Goal: Task Accomplishment & Management: Manage account settings

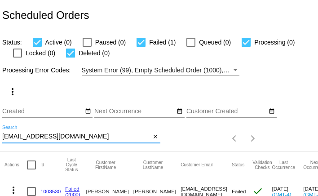
click at [131, 137] on input "kcarlson@efn.org" at bounding box center [76, 136] width 149 height 7
paste input "831elaine@gmail.com"
type input "831elaine@gmail.com"
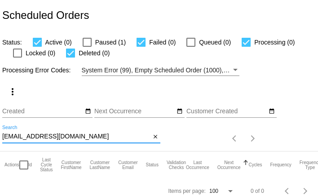
scroll to position [7, 0]
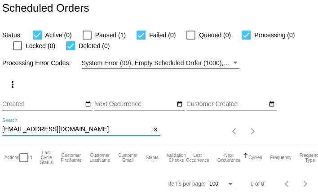
click at [86, 33] on div at bounding box center [87, 35] width 9 height 9
click at [87, 40] on input "Paused (1)" at bounding box center [87, 40] width 0 height 0
checkbox input "true"
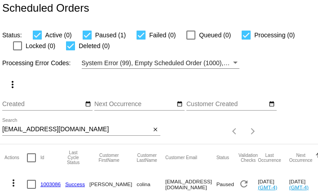
scroll to position [34, 0]
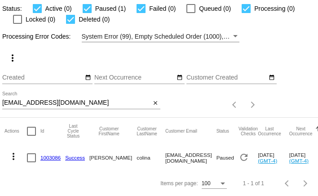
click at [14, 157] on mat-icon "more_vert" at bounding box center [13, 156] width 11 height 11
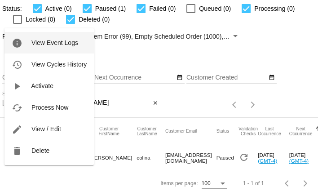
click at [54, 40] on span "View Event Logs" at bounding box center [54, 42] width 47 height 7
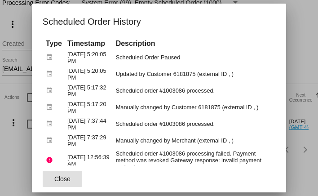
scroll to position [0, 0]
click at [68, 179] on span "Close" at bounding box center [62, 178] width 16 height 7
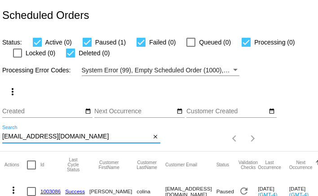
click at [80, 137] on input "831elaine@gmail.com" at bounding box center [76, 136] width 149 height 7
paste input "julieabel94"
type input "[EMAIL_ADDRESS][DOMAIN_NAME]"
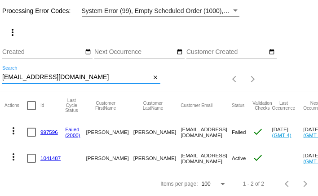
click at [49, 129] on link "997596" at bounding box center [49, 132] width 18 height 6
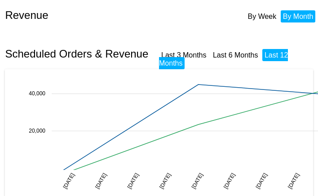
scroll to position [0, 0]
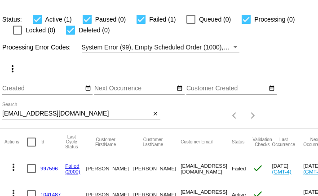
scroll to position [59, 0]
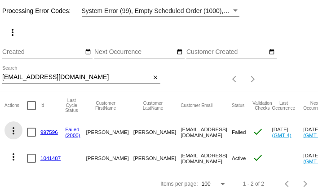
click at [14, 134] on mat-icon "more_vert" at bounding box center [13, 130] width 11 height 11
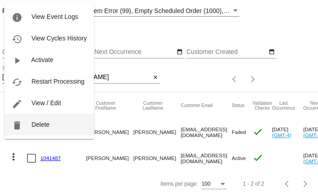
click at [35, 124] on span "Delete" at bounding box center [40, 124] width 18 height 7
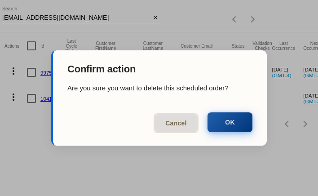
click at [224, 121] on button "OK" at bounding box center [229, 122] width 45 height 20
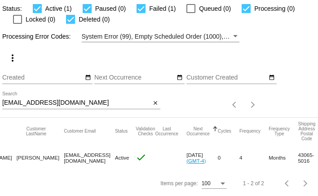
scroll to position [0, 118]
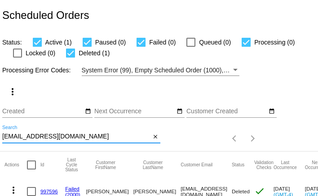
click at [74, 138] on input "[EMAIL_ADDRESS][DOMAIN_NAME]" at bounding box center [76, 136] width 149 height 7
paste input "rustykipper"
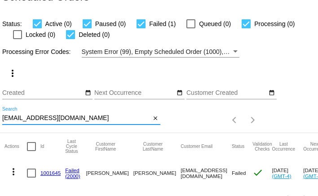
scroll to position [34, 0]
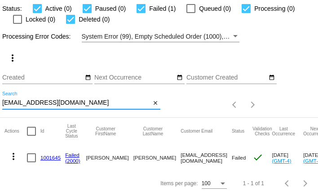
type input "rustykipper@gmail.com"
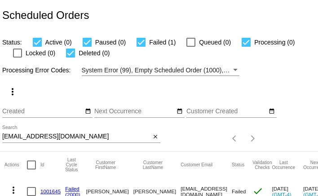
click at [53, 136] on input "rustykipper@gmail.com" at bounding box center [76, 136] width 149 height 7
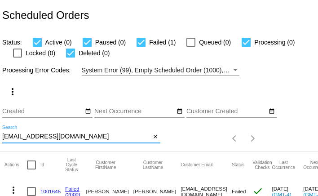
click at [53, 136] on input "rustykipper@gmail.com" at bounding box center [76, 136] width 149 height 7
paste input "djrusso39@hot"
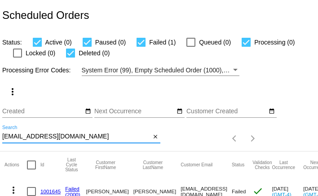
type input "djrusso39@hotmail.com"
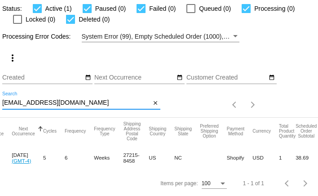
scroll to position [0, 297]
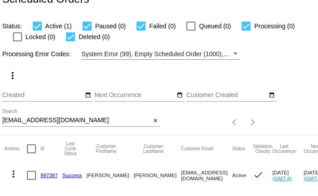
scroll to position [34, 0]
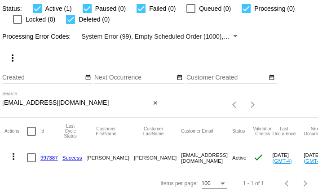
click at [31, 102] on input "djrusso39@hotmail.com" at bounding box center [76, 102] width 149 height 7
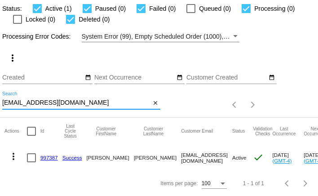
click at [31, 102] on input "djrusso39@hotmail.com" at bounding box center [76, 102] width 149 height 7
paste input "eljenmil@ao"
type input "eljenmil@aol.com"
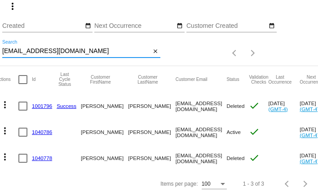
scroll to position [0, 0]
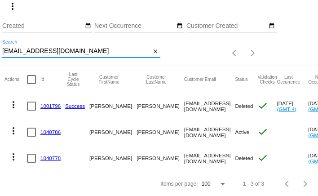
click at [53, 132] on link "1040786" at bounding box center [50, 132] width 20 height 6
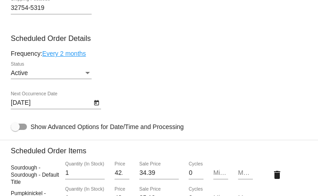
scroll to position [428, 0]
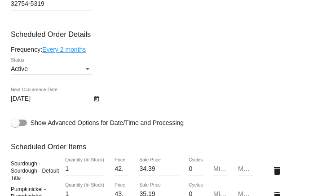
click at [75, 53] on link "Every 2 months" at bounding box center [64, 49] width 44 height 7
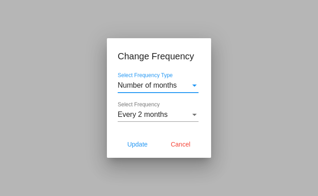
click at [162, 86] on span "Number of months" at bounding box center [147, 85] width 59 height 8
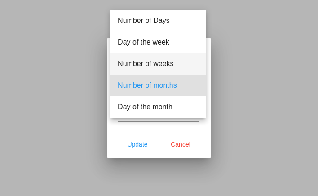
click at [165, 66] on span "Number of weeks" at bounding box center [158, 64] width 81 height 22
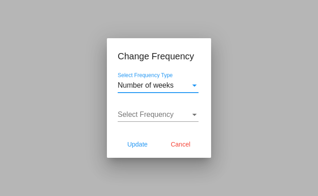
click at [173, 110] on span "Select Frequency" at bounding box center [146, 114] width 56 height 8
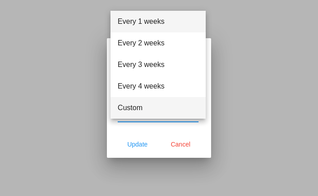
click at [143, 109] on span "Custom" at bounding box center [158, 108] width 81 height 22
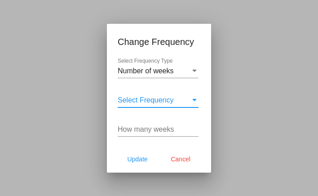
click at [155, 128] on input "How many weeks" at bounding box center [158, 129] width 81 height 8
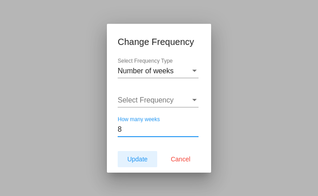
type input "8"
click at [144, 159] on span "Update" at bounding box center [137, 158] width 20 height 7
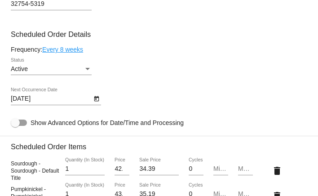
type input "12/10/2025"
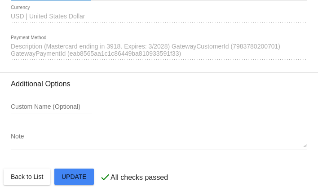
scroll to position [869, 0]
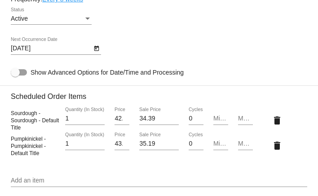
scroll to position [472, 0]
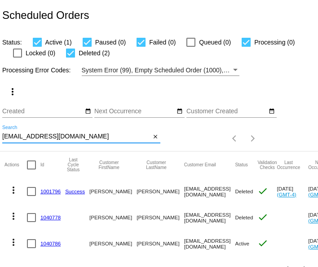
click at [58, 137] on input "[EMAIL_ADDRESS][DOMAIN_NAME]" at bounding box center [76, 136] width 149 height 7
click at [58, 137] on input "eljenmil@aol.com" at bounding box center [76, 136] width 149 height 7
paste input "[EMAIL_ADDRESS][DOMAIN_NAME]"
type input "[EMAIL_ADDRESS][DOMAIN_NAME]"
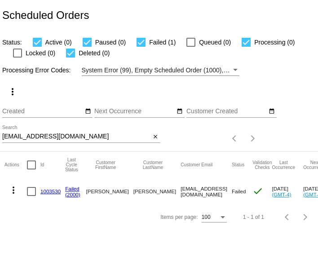
click at [45, 135] on input "[EMAIL_ADDRESS][DOMAIN_NAME]" at bounding box center [76, 136] width 149 height 7
paste input "[EMAIL_ADDRESS][DOMAIN_NAME]"
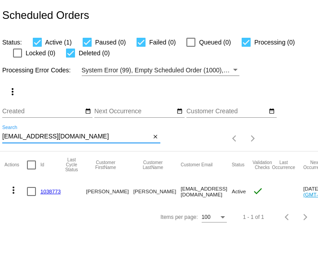
click at [13, 189] on mat-icon "more_vert" at bounding box center [13, 190] width 11 height 11
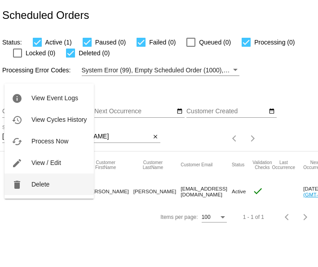
click at [40, 185] on span "Delete" at bounding box center [40, 183] width 18 height 7
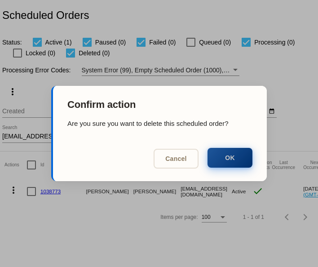
click at [224, 160] on button "OK" at bounding box center [229, 158] width 45 height 20
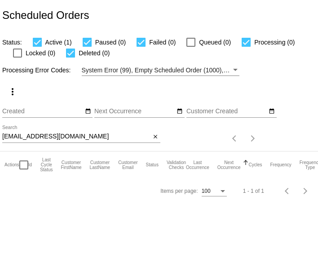
click at [92, 136] on input "[EMAIL_ADDRESS][DOMAIN_NAME]" at bounding box center [76, 136] width 149 height 7
paste input "issyrob423"
type input "[EMAIL_ADDRESS][DOMAIN_NAME]"
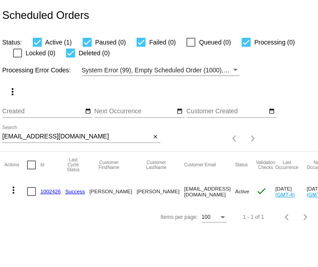
click at [54, 191] on link "1002426" at bounding box center [50, 191] width 20 height 6
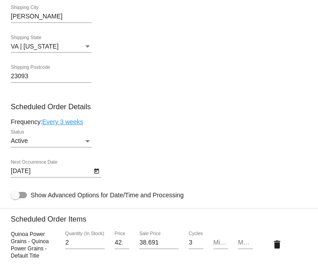
scroll to position [494, 0]
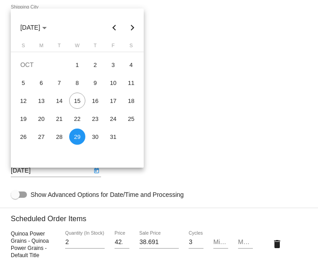
click at [68, 173] on body "arrow_back Scheduled Order #1002426 Active more_vert Last Processing Cycle ID: …" at bounding box center [159, 133] width 318 height 267
click at [132, 26] on button "Next month" at bounding box center [132, 27] width 18 height 18
click at [80, 137] on div "26" at bounding box center [77, 136] width 16 height 16
type input "11/26/2025"
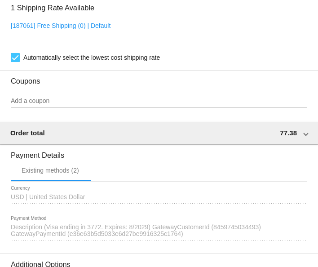
scroll to position [914, 0]
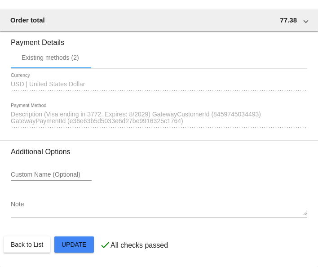
click at [36, 242] on div at bounding box center [159, 133] width 318 height 267
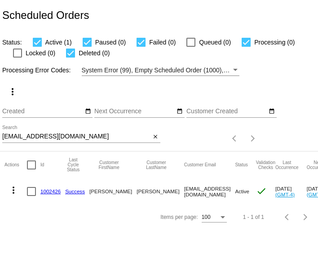
click at [107, 139] on input "[EMAIL_ADDRESS][DOMAIN_NAME]" at bounding box center [76, 136] width 149 height 7
paste input "[EMAIL_ADDRESS][DOMAIN_NAME]"
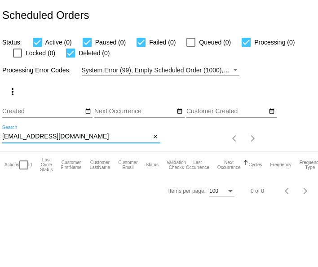
click at [100, 141] on div "[EMAIL_ADDRESS][DOMAIN_NAME] Search" at bounding box center [76, 134] width 149 height 18
click at [100, 139] on input "[EMAIL_ADDRESS][DOMAIN_NAME]" at bounding box center [76, 136] width 149 height 7
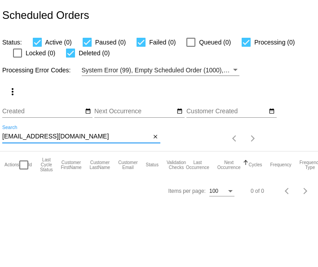
click at [100, 139] on input "[EMAIL_ADDRESS][DOMAIN_NAME]" at bounding box center [76, 136] width 149 height 7
paste input "nelson55@[PERSON_NAME]-tel"
type input "[EMAIL_ADDRESS][PERSON_NAME][DOMAIN_NAME]"
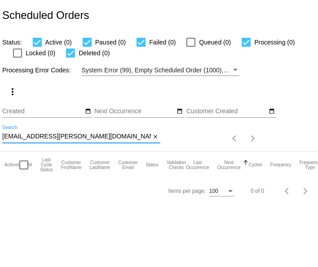
click at [122, 135] on input "[EMAIL_ADDRESS][PERSON_NAME][DOMAIN_NAME]" at bounding box center [76, 136] width 149 height 7
